Goal: Information Seeking & Learning: Find specific fact

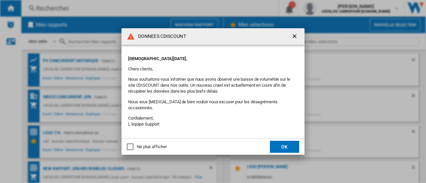
drag, startPoint x: 294, startPoint y: 40, endPoint x: 164, endPoint y: 29, distance: 130.5
click at [294, 40] on ng-md-icon "getI18NText('BUTTONS.CLOSE_DIALOG')" at bounding box center [295, 37] width 8 height 8
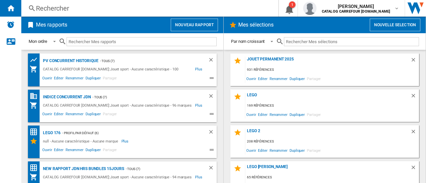
click at [119, 9] on div "Rechercher" at bounding box center [148, 8] width 225 height 9
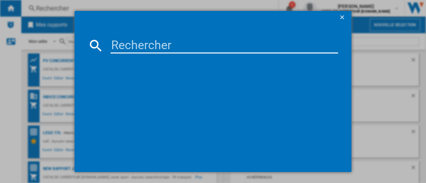
click at [122, 40] on input at bounding box center [224, 46] width 228 height 16
paste input "681147024830"
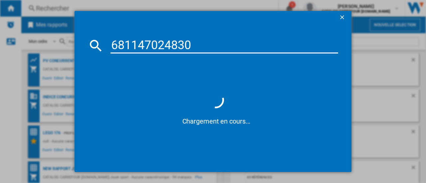
click at [112, 46] on input "681147024830" at bounding box center [224, 46] width 228 height 16
type input "0681147024830"
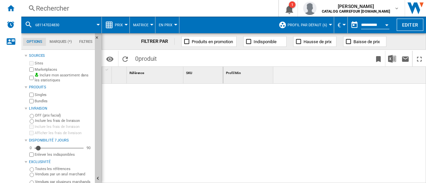
click at [34, 99] on div "Bundles" at bounding box center [60, 101] width 64 height 6
click at [78, 9] on div "Rechercher" at bounding box center [148, 8] width 225 height 9
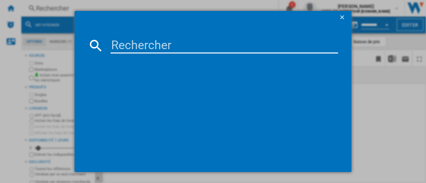
click at [130, 47] on input at bounding box center [224, 46] width 228 height 16
paste input "681147024830"
type input "0681147024830"
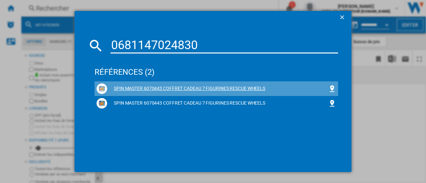
click at [155, 87] on div "SPIN MASTER 6070443 COFFRET CADEAU 7 FIGURINES RESCUE WHEELS" at bounding box center [217, 88] width 221 height 7
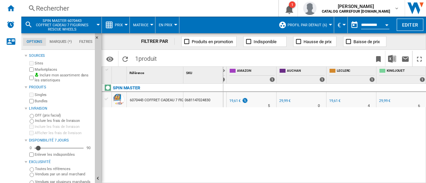
click at [336, 101] on div "19,61 €" at bounding box center [334, 101] width 11 height 4
click at [52, 10] on div "Rechercher" at bounding box center [148, 8] width 225 height 9
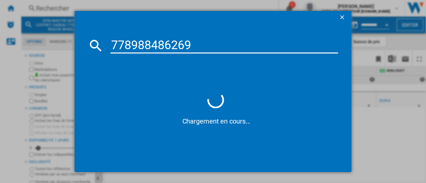
click at [112, 47] on input "778988486269" at bounding box center [224, 46] width 228 height 16
type input "0778988486269"
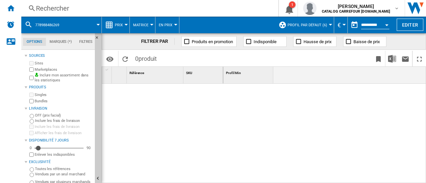
click at [92, 12] on div "Rechercher" at bounding box center [148, 8] width 225 height 9
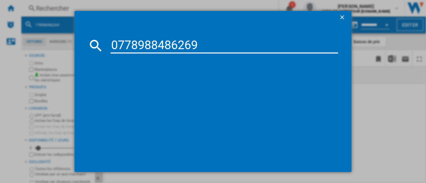
type input "0778988486269"
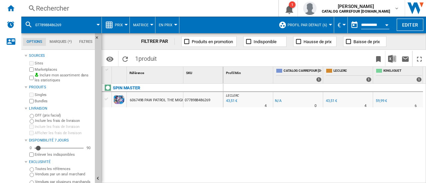
click at [329, 98] on div "43,51 €" at bounding box center [331, 101] width 12 height 7
click at [97, 10] on div "Rechercher" at bounding box center [148, 8] width 225 height 9
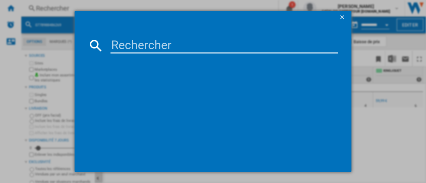
click at [118, 48] on input at bounding box center [224, 46] width 228 height 16
paste input
drag, startPoint x: 327, startPoint y: 8, endPoint x: 332, endPoint y: 28, distance: 20.7
click at [328, 9] on div "0" at bounding box center [213, 91] width 426 height 183
click at [116, 45] on input "0" at bounding box center [224, 46] width 228 height 16
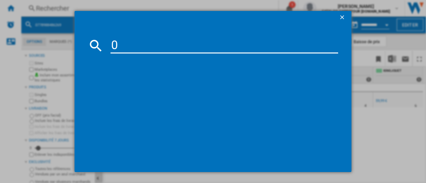
paste input "194735257997"
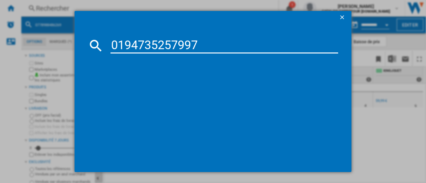
type input "0194735257997"
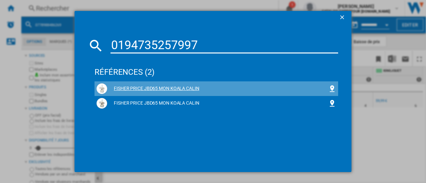
click at [156, 89] on div "FISHER PRICE JBD65 MON KOALA CALIN" at bounding box center [217, 88] width 221 height 7
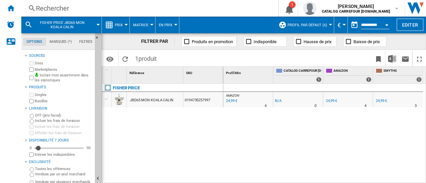
click at [381, 99] on div "24,99 €" at bounding box center [381, 101] width 11 height 4
click at [84, 9] on div "Rechercher" at bounding box center [148, 8] width 225 height 9
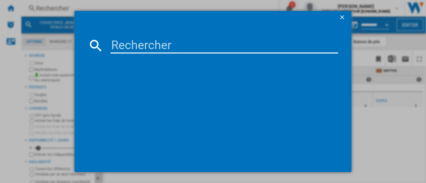
type input "5010996201621"
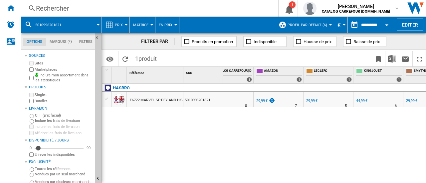
scroll to position [0, 79]
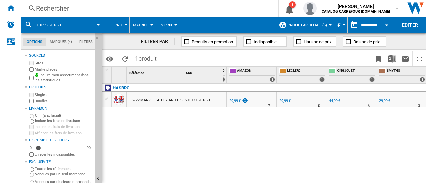
click at [234, 100] on div "29,99 €" at bounding box center [234, 101] width 11 height 4
click at [81, 12] on div "Rechercher" at bounding box center [148, 8] width 225 height 9
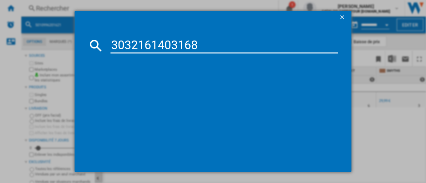
type input "3032161403168"
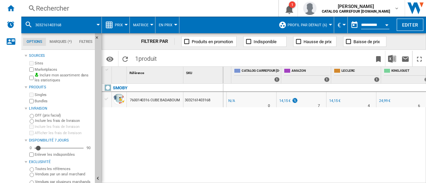
scroll to position [0, 47]
click at [284, 101] on div "14,15 €" at bounding box center [284, 101] width 11 height 4
click at [77, 8] on div "Rechercher" at bounding box center [148, 8] width 225 height 9
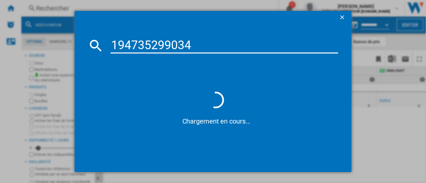
click at [112, 46] on input "194735299034" at bounding box center [224, 46] width 228 height 16
type input "0194735299034"
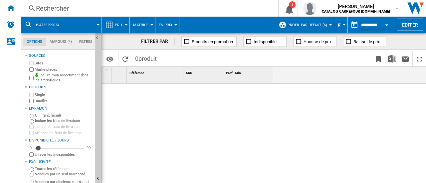
click at [103, 8] on div "Rechercher" at bounding box center [148, 8] width 225 height 9
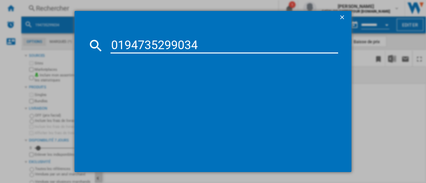
type input "0194735299034"
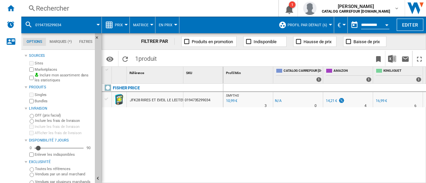
scroll to position [0, 47]
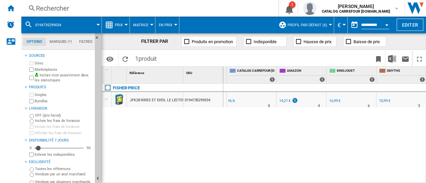
click at [382, 99] on div "10,99 €" at bounding box center [384, 101] width 11 height 4
click at [62, 6] on div "Rechercher" at bounding box center [148, 8] width 225 height 9
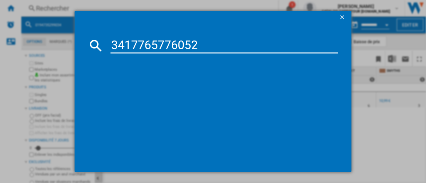
type input "3417765776052"
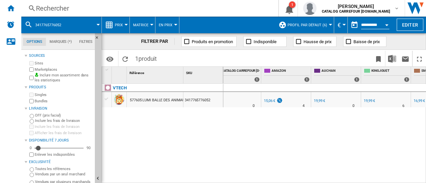
scroll to position [0, 96]
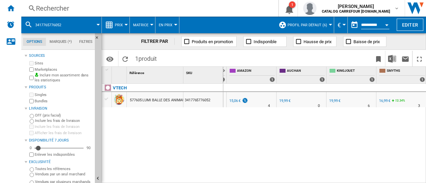
click at [385, 101] on div "16,99 €" at bounding box center [384, 101] width 11 height 4
click at [295, 180] on div "AMAZON : FR AMAZON -1.0 % 15,06 € % N/A 4 AMAZON : FR AMAZON -1.0 % -1 € % N/A" at bounding box center [324, 134] width 203 height 100
click at [58, 7] on div "Rechercher" at bounding box center [148, 8] width 225 height 9
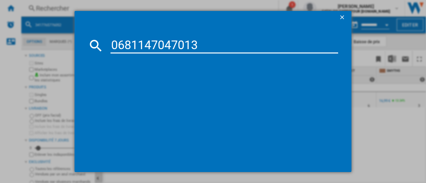
type input "0681147047013"
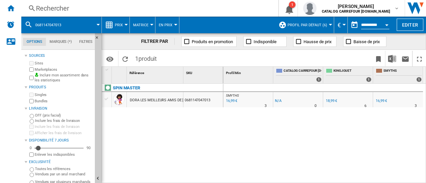
click at [74, 11] on div "Rechercher" at bounding box center [148, 8] width 225 height 9
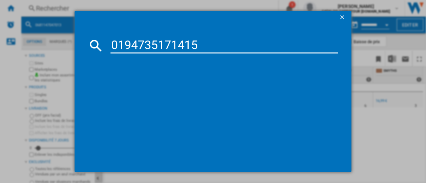
type input "0194735171415"
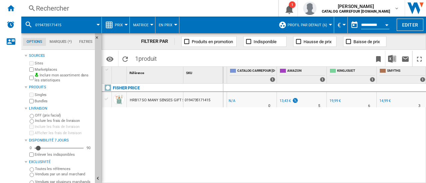
scroll to position [0, 47]
click at [98, 10] on div "Rechercher" at bounding box center [148, 8] width 225 height 9
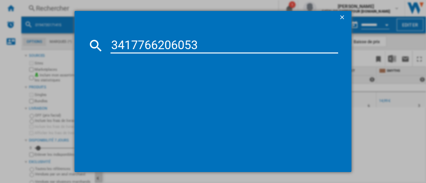
type input "3417766206053"
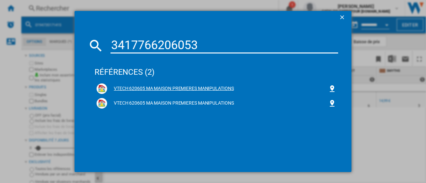
click at [123, 86] on div "VTECH 620605 MA MAISON PREMIERES MANIPULATIONS" at bounding box center [217, 88] width 221 height 7
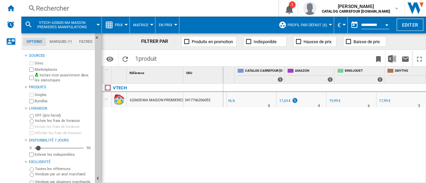
scroll to position [0, 47]
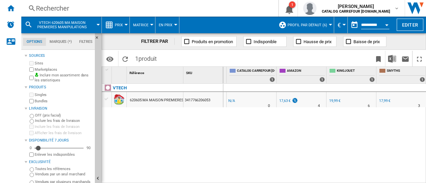
click at [73, 12] on div "Rechercher" at bounding box center [148, 8] width 225 height 9
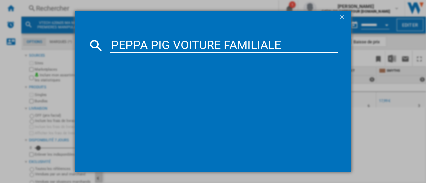
type input "PEPPA PIG VOITURE FAMILIALE"
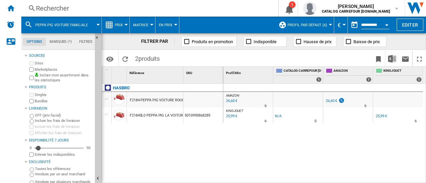
click at [42, 10] on div "Rechercher" at bounding box center [148, 8] width 225 height 9
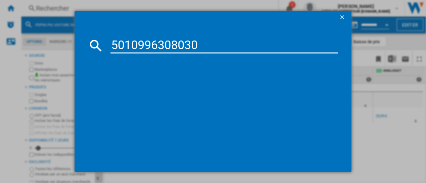
type input "5010996308030"
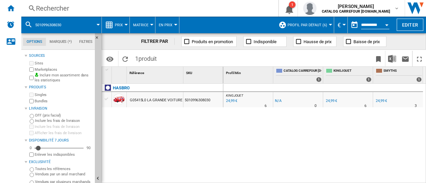
click at [115, 8] on div "Rechercher" at bounding box center [148, 8] width 225 height 9
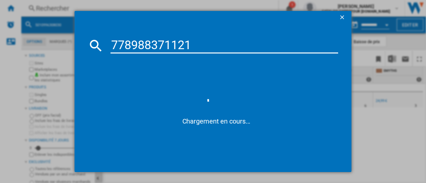
click at [112, 46] on input "778988371121" at bounding box center [224, 46] width 228 height 16
type input "0778988371121"
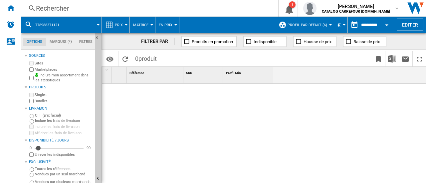
click at [92, 8] on div "Rechercher" at bounding box center [148, 8] width 225 height 9
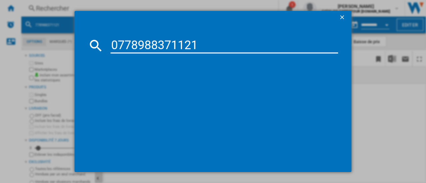
type input "0778988371121"
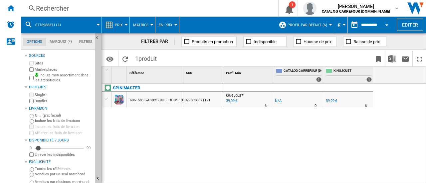
click at [73, 8] on div "Rechercher" at bounding box center [148, 8] width 225 height 9
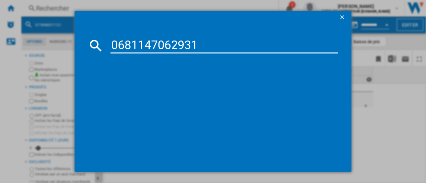
type input "0681147062931"
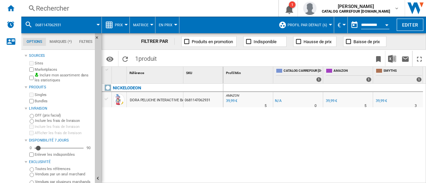
click at [102, 8] on div "Rechercher" at bounding box center [148, 8] width 225 height 9
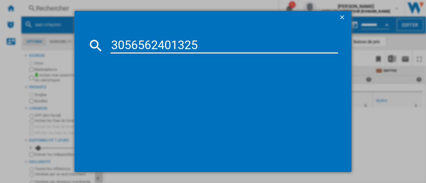
type input "3056562401325"
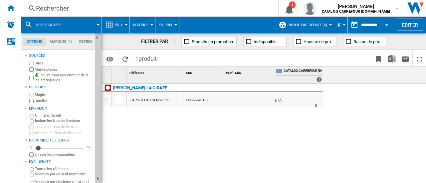
click at [81, 8] on div "Rechercher" at bounding box center [148, 8] width 225 height 9
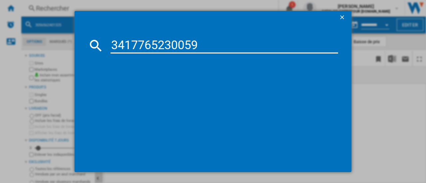
type input "3417765230059"
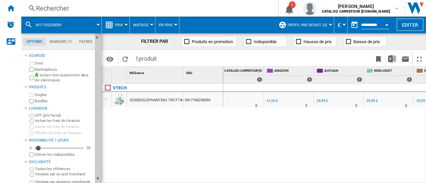
scroll to position [0, 77]
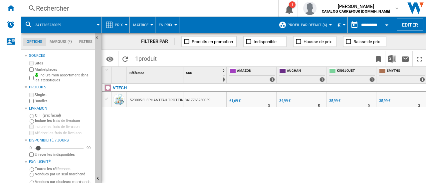
click at [154, 143] on div "VTECH 523005 ELEPHANTEAU TROTTINO 3417765230059" at bounding box center [162, 132] width 121 height 96
